Goal: Transaction & Acquisition: Purchase product/service

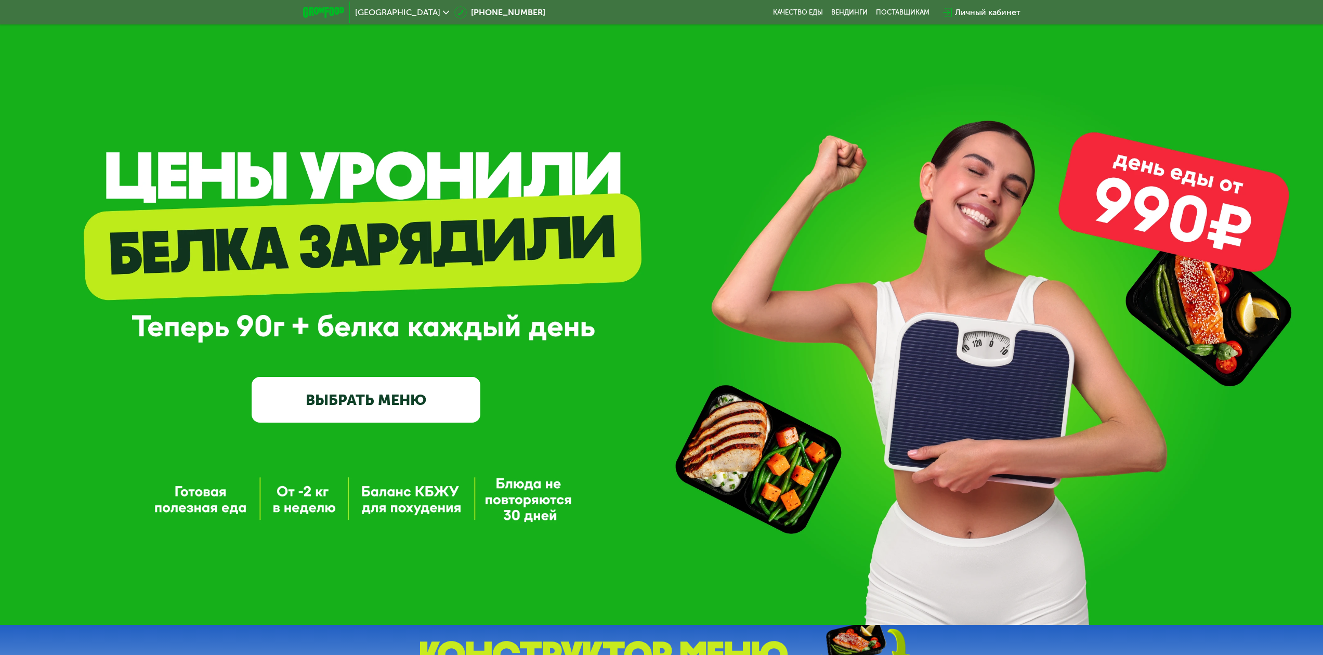
drag, startPoint x: 267, startPoint y: 250, endPoint x: 272, endPoint y: 284, distance: 34.2
click at [271, 270] on div "GrowFood — доставка правильного питания ВЫБРАТЬ МЕНЮ" at bounding box center [366, 316] width 229 height 211
drag, startPoint x: 274, startPoint y: 294, endPoint x: 410, endPoint y: 337, distance: 142.5
click at [528, 323] on div "GrowFood — доставка правильного питания ВЫБРАТЬ МЕНЮ" at bounding box center [661, 316] width 1323 height 211
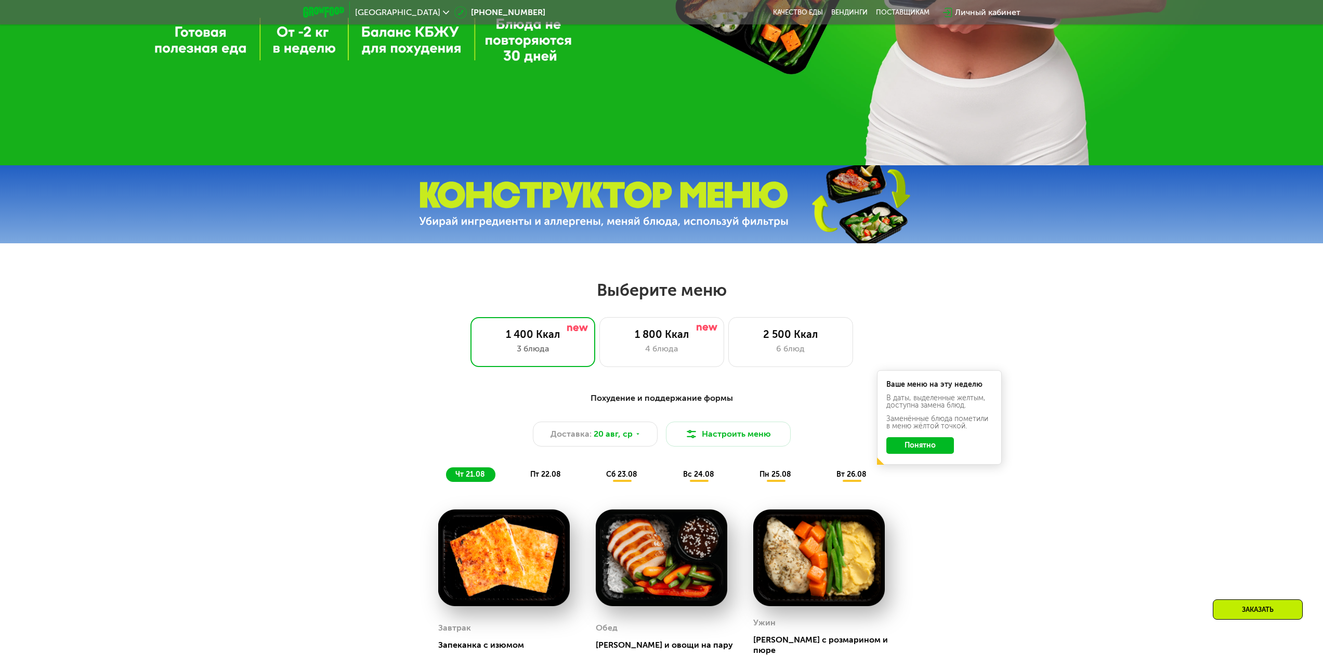
drag, startPoint x: 602, startPoint y: 289, endPoint x: 737, endPoint y: 303, distance: 135.8
click at [737, 300] on h2 "Выберите меню" at bounding box center [661, 290] width 1256 height 21
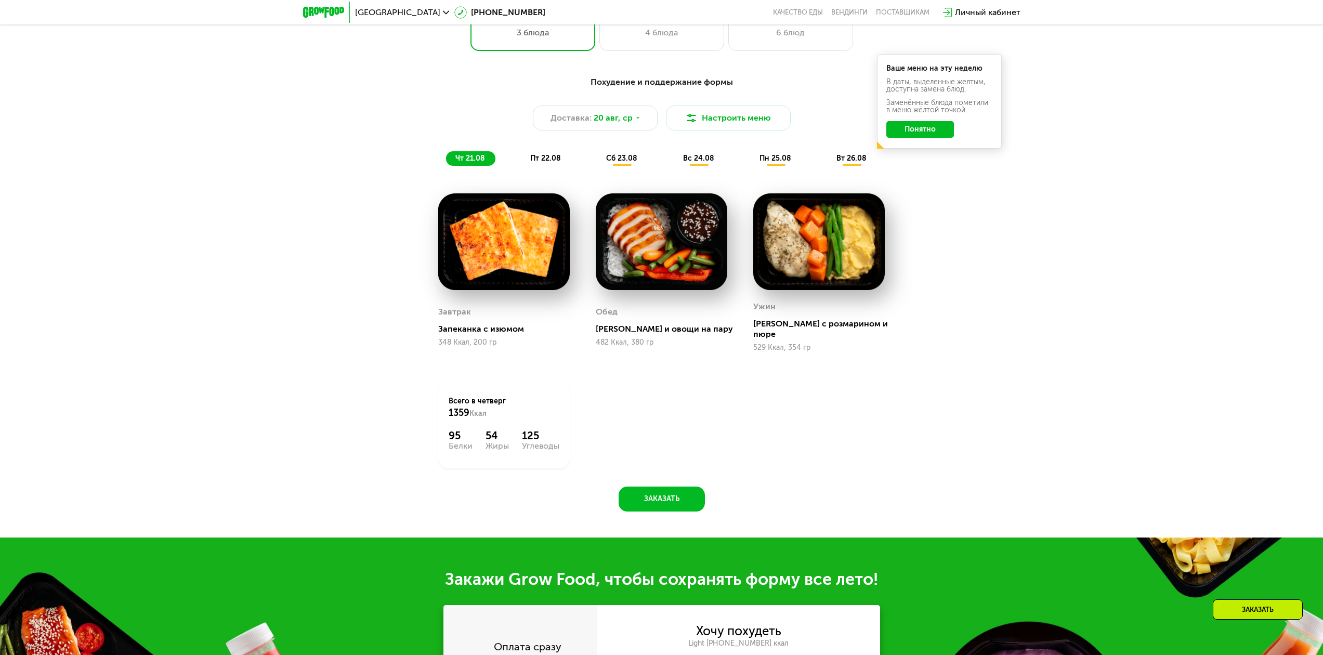
scroll to position [823, 0]
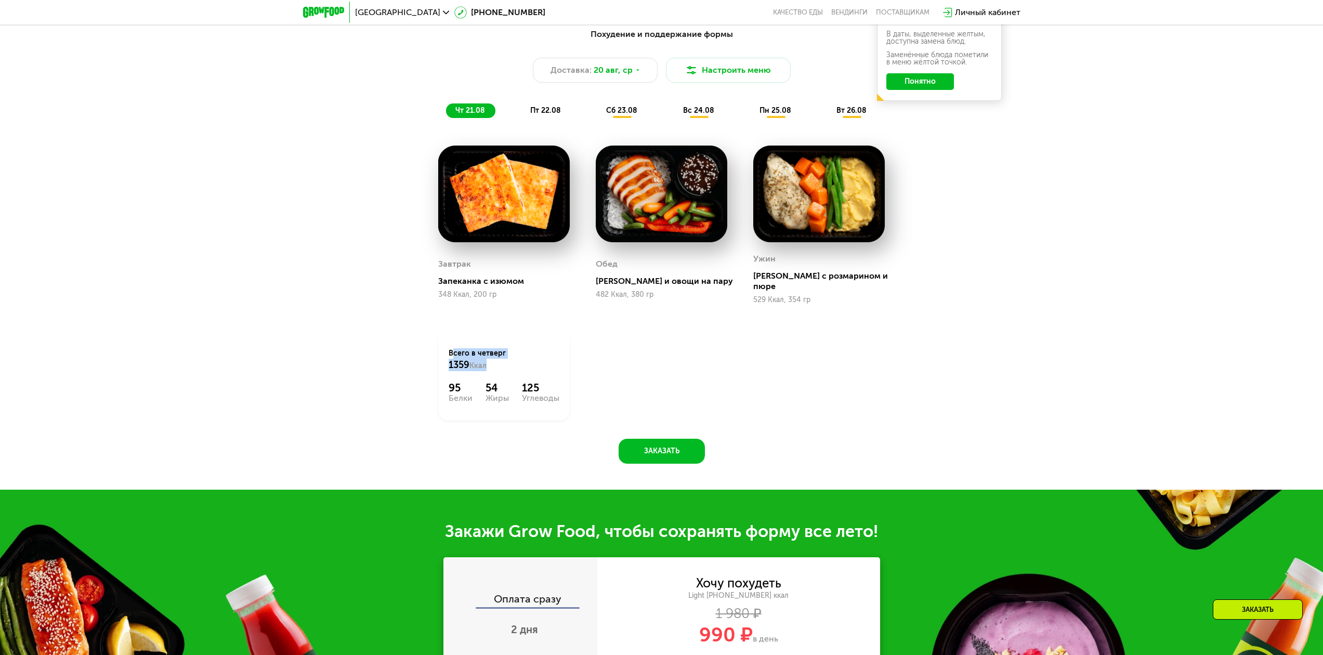
drag, startPoint x: 453, startPoint y: 348, endPoint x: 523, endPoint y: 360, distance: 70.7
click at [522, 358] on div "Всего в [DATE] 1359 Ккал" at bounding box center [504, 359] width 111 height 23
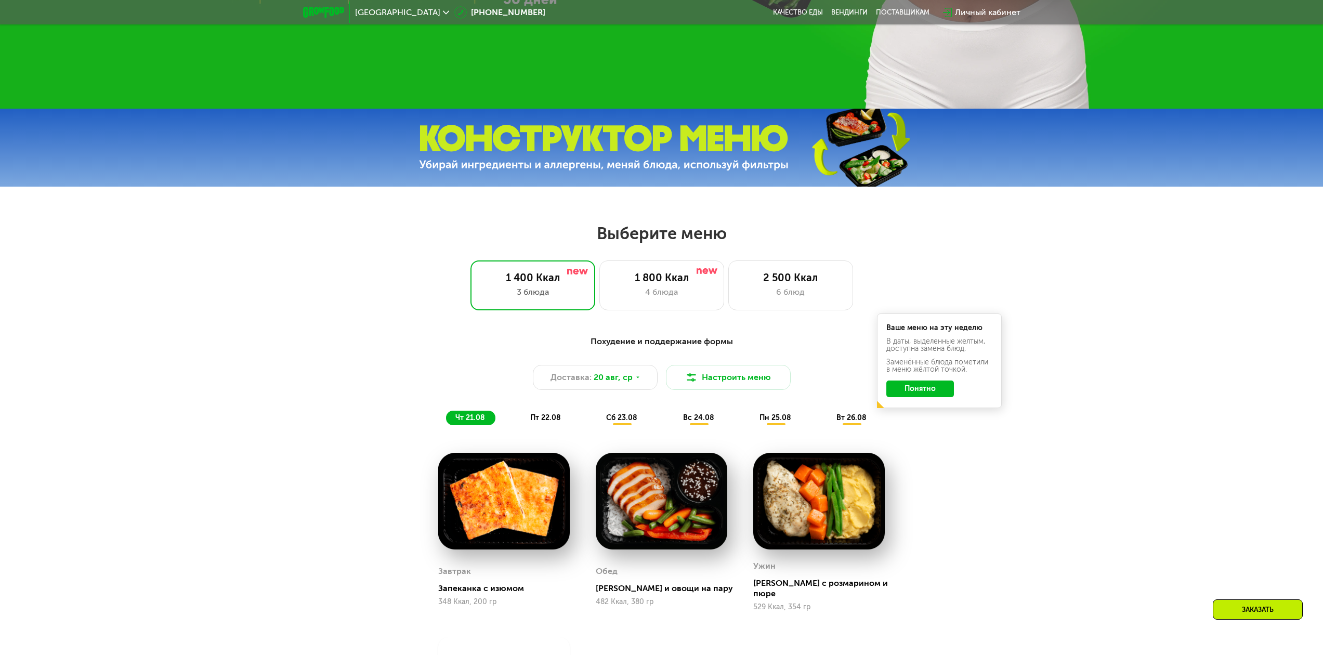
scroll to position [512, 0]
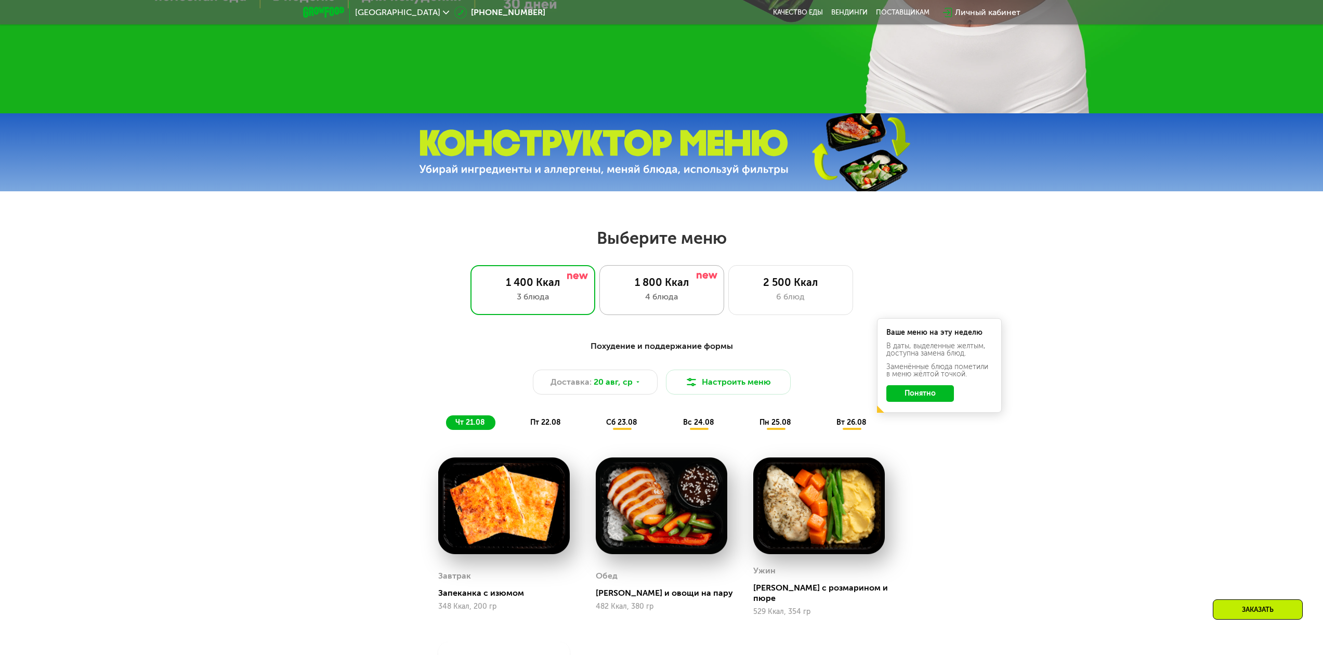
click at [653, 289] on div "1 800 Ккал" at bounding box center [661, 282] width 103 height 12
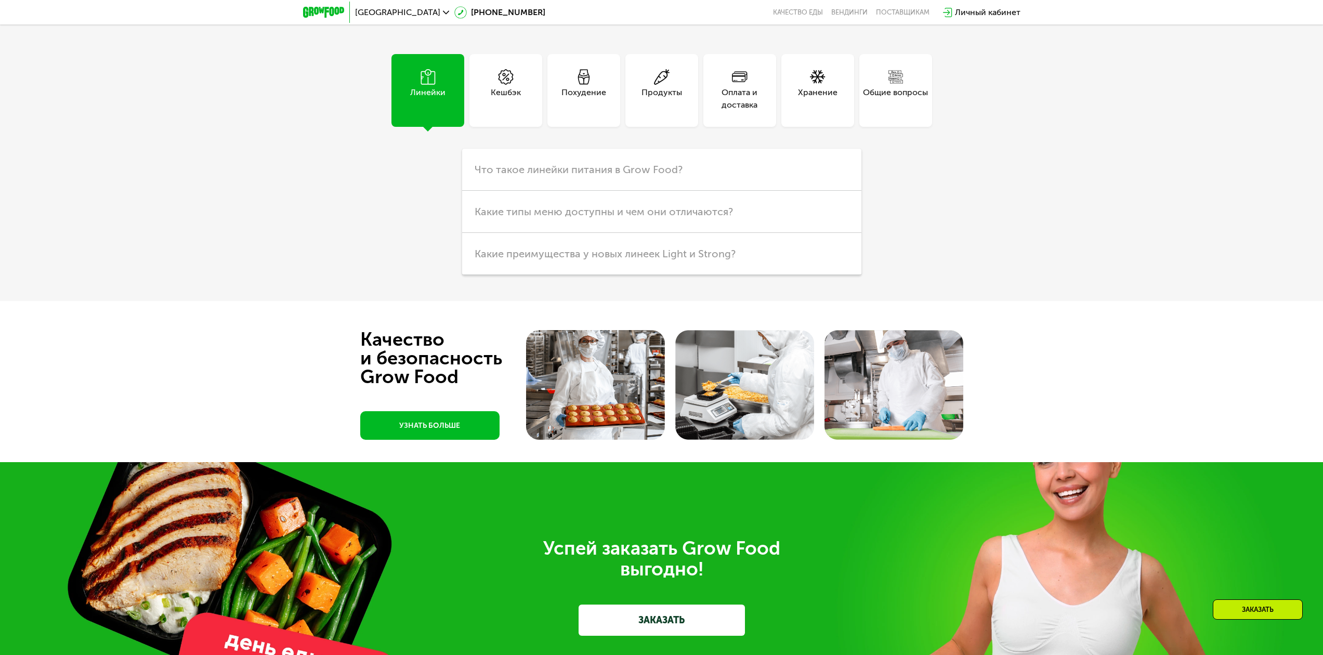
scroll to position [3157, 0]
